Goal: Information Seeking & Learning: Obtain resource

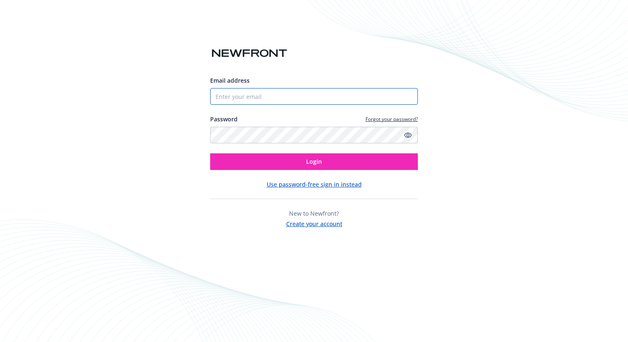
click at [340, 100] on input "Email address" at bounding box center [314, 96] width 208 height 17
click at [320, 103] on input "Email address" at bounding box center [314, 96] width 208 height 17
type input "[EMAIL_ADDRESS][PERSON_NAME][DOMAIN_NAME]"
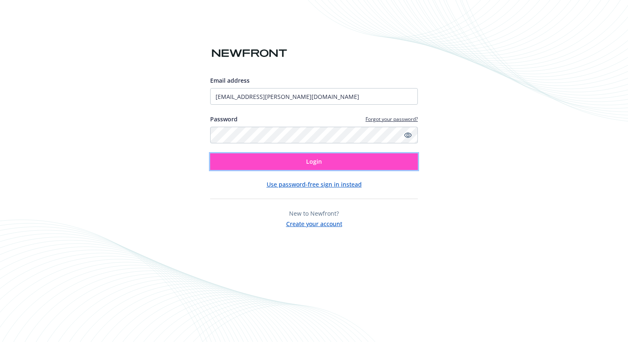
click at [307, 165] on span "Login" at bounding box center [314, 161] width 16 height 8
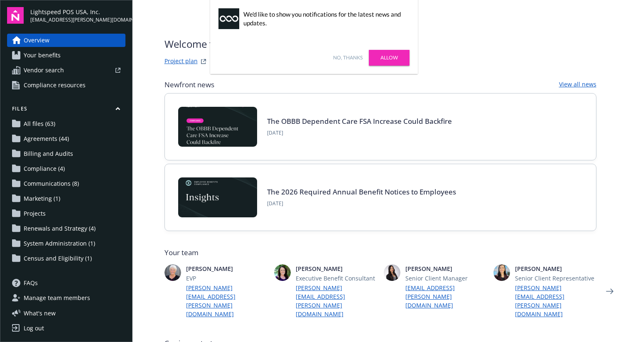
click at [189, 63] on link "Project plan" at bounding box center [181, 62] width 33 height 10
